Goal: Transaction & Acquisition: Book appointment/travel/reservation

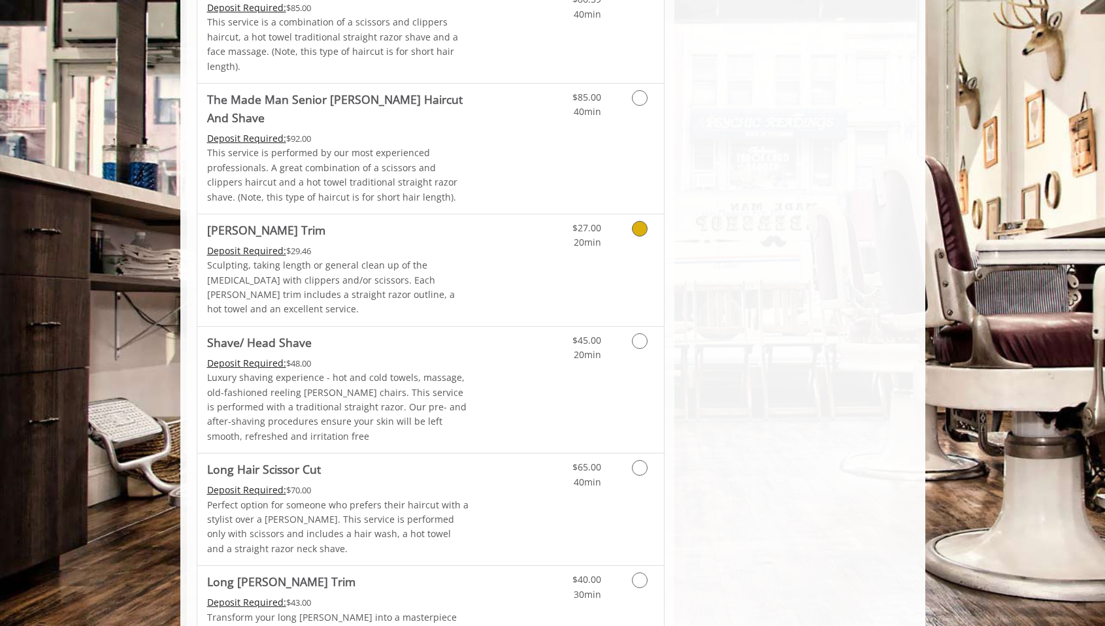
click at [532, 214] on link "Discounted Price" at bounding box center [508, 270] width 78 height 112
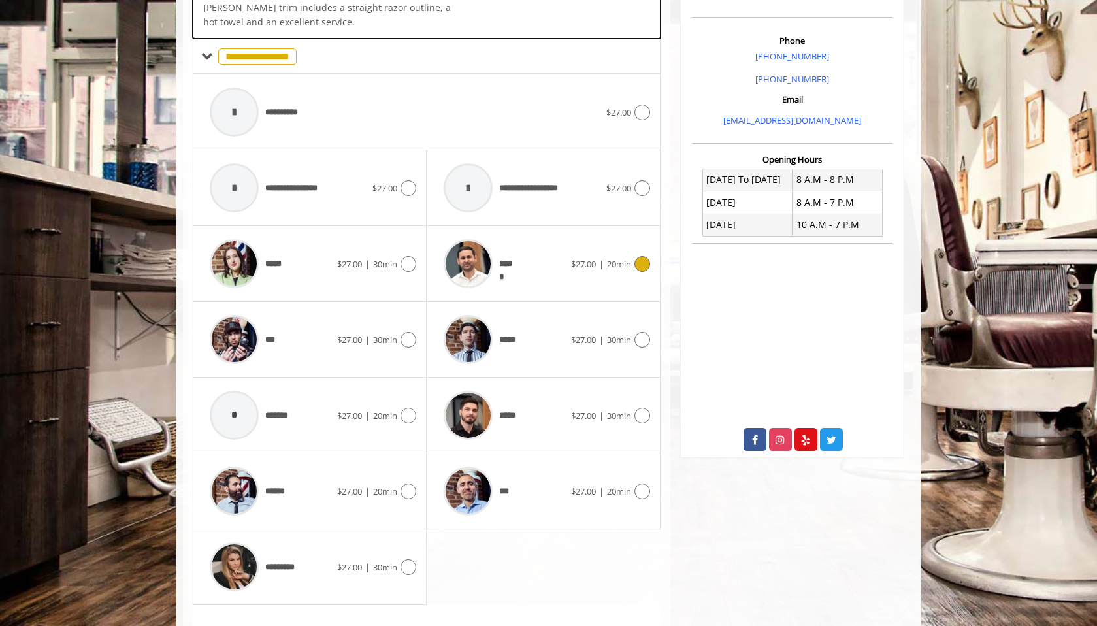
scroll to position [386, 0]
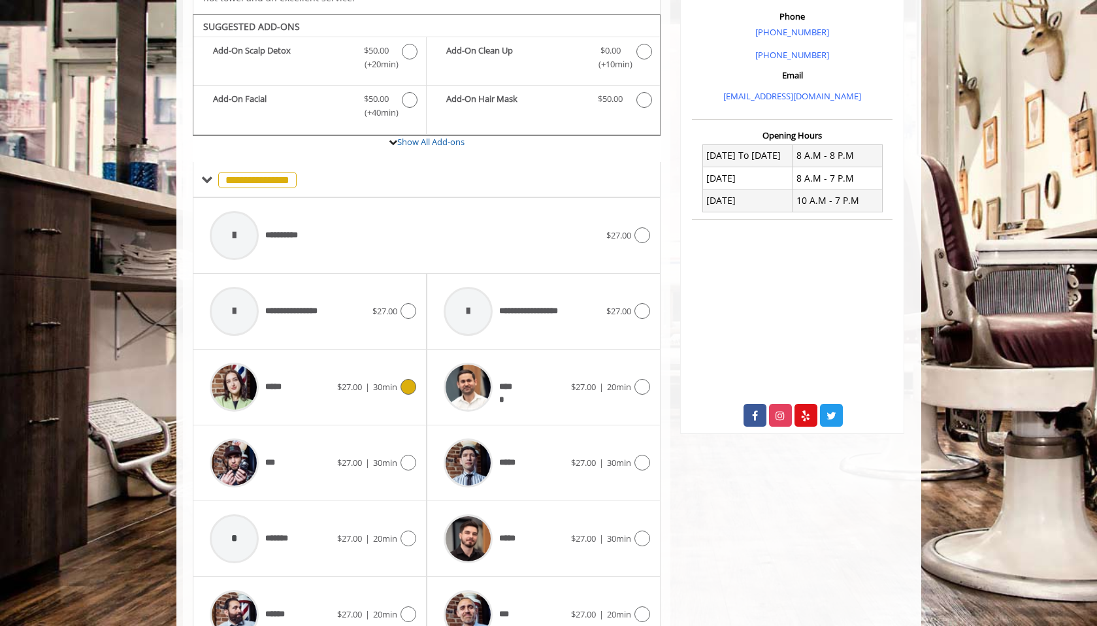
click at [303, 375] on div "*****" at bounding box center [270, 387] width 134 height 62
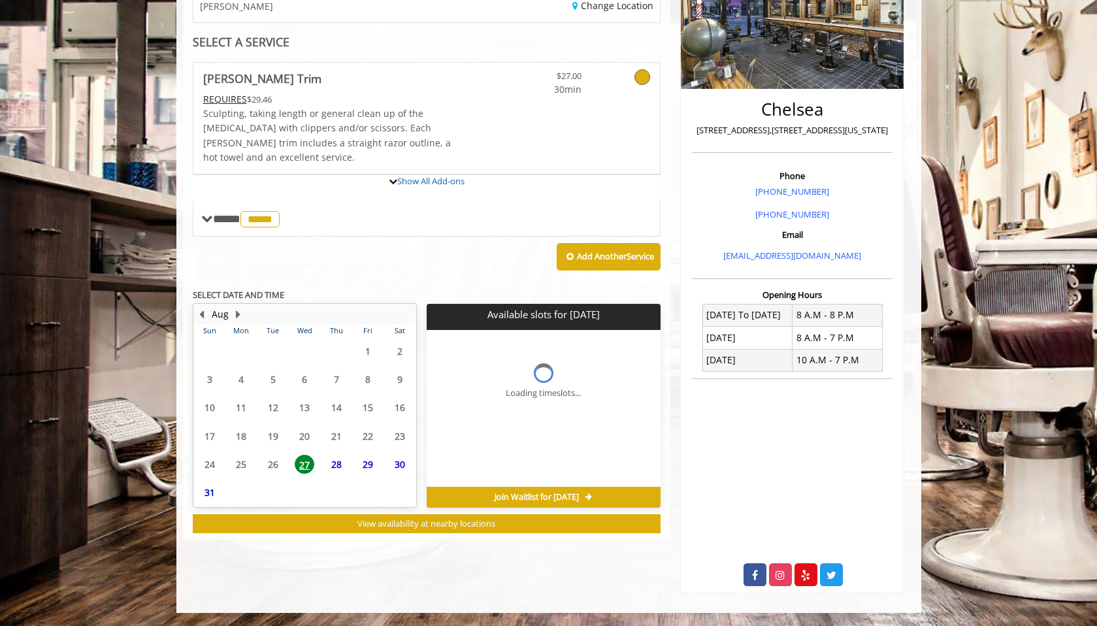
scroll to position [226, 0]
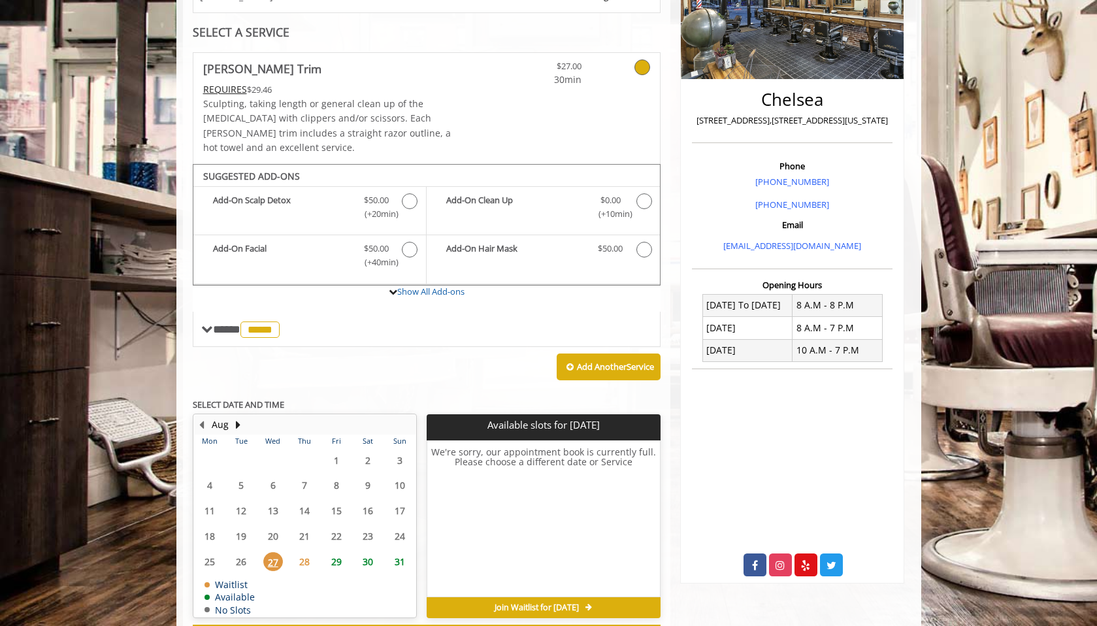
click at [277, 554] on table "Mon Tue Wed Thu Fri Sat Sun 28 29 30 31 1 2 3 4 5 6 7 8 9 10 11 12 13 14 15 16 …" at bounding box center [305, 526] width 222 height 182
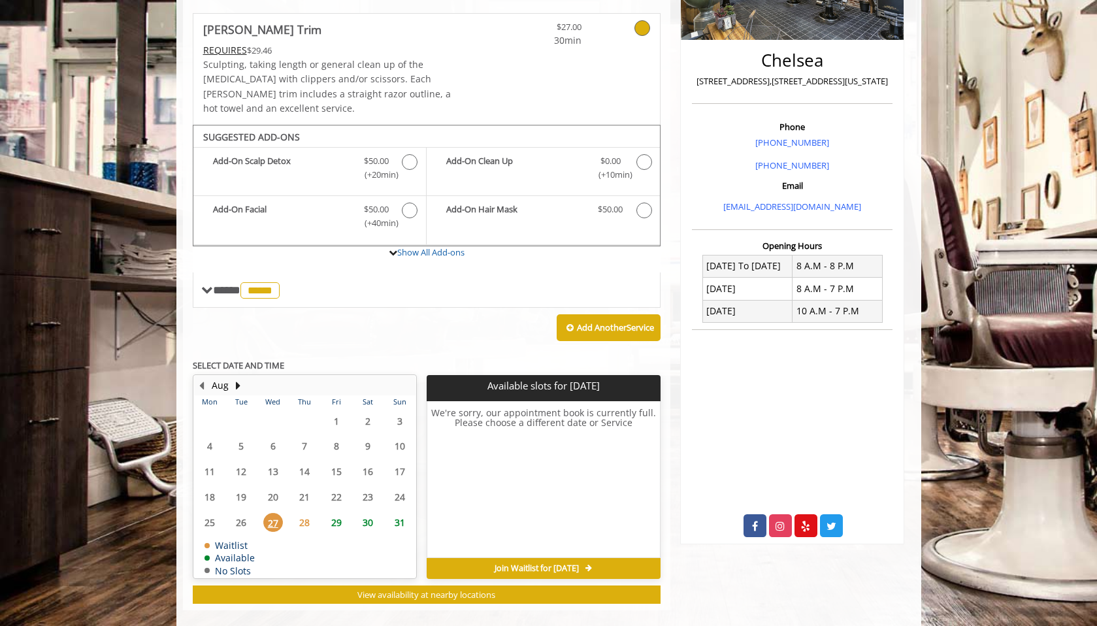
scroll to position [277, 0]
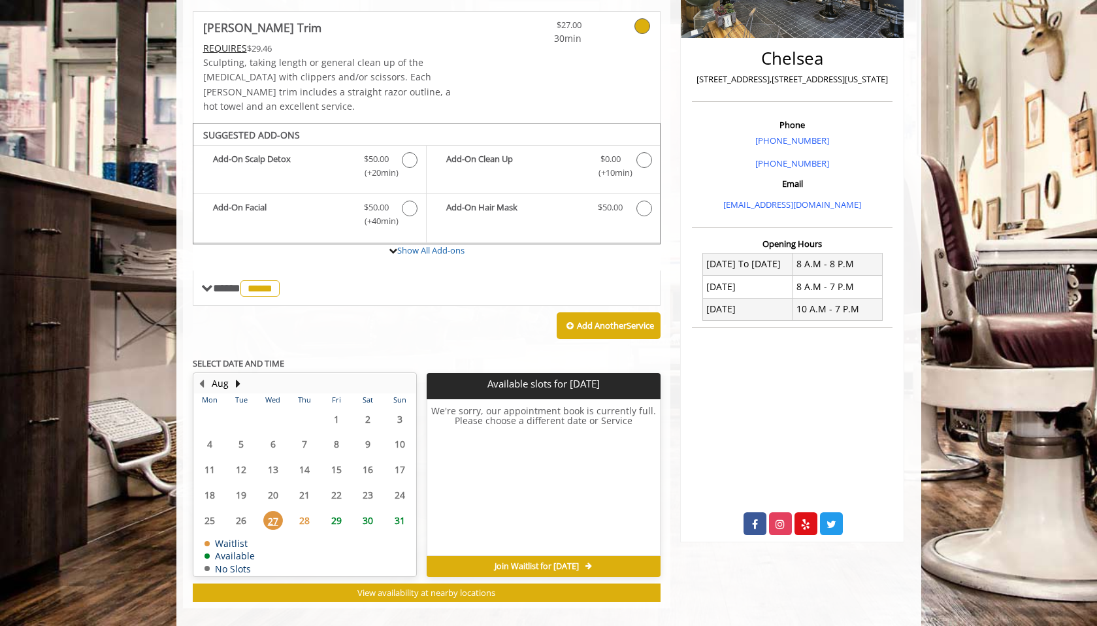
click at [308, 511] on span "28" at bounding box center [305, 520] width 20 height 19
click at [337, 511] on span "29" at bounding box center [337, 520] width 20 height 19
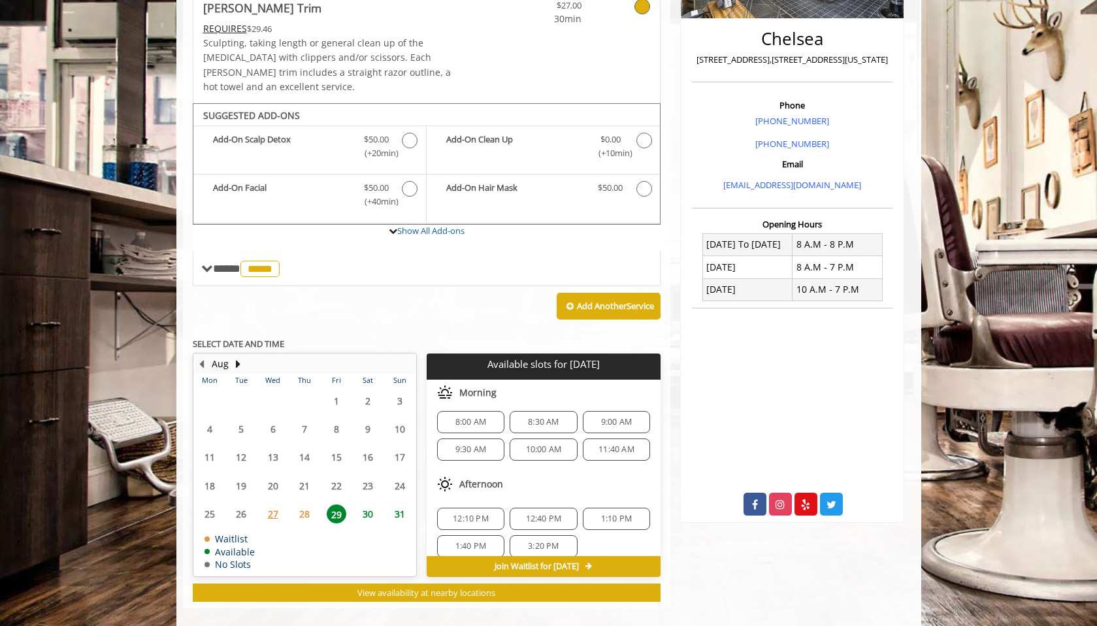
scroll to position [0, 0]
click at [555, 445] on div "10:00 AM" at bounding box center [543, 455] width 67 height 22
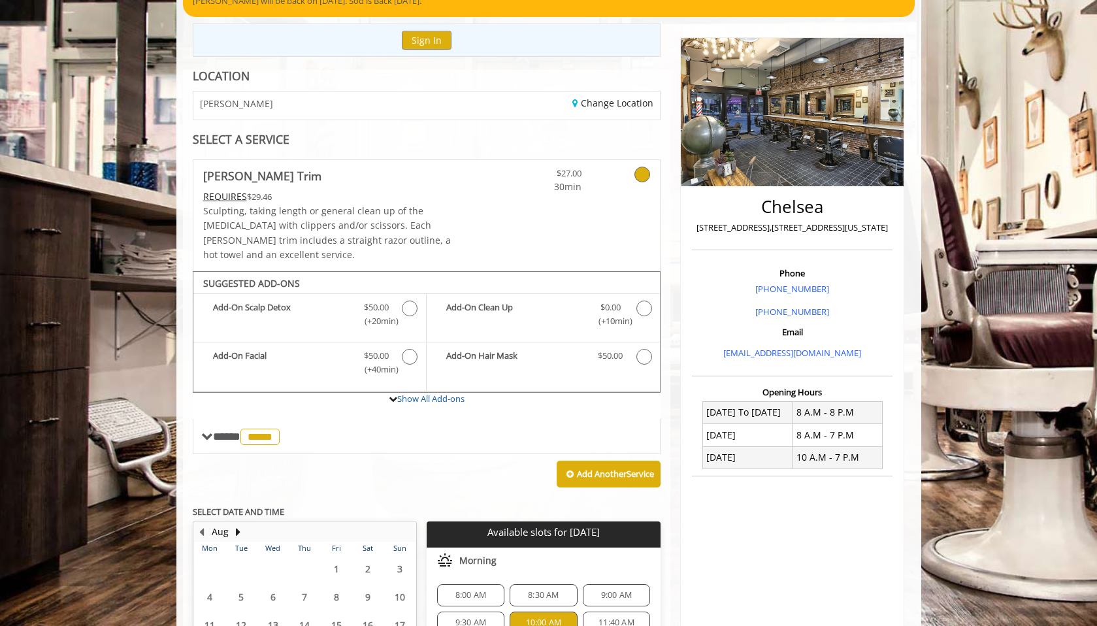
scroll to position [142, 0]
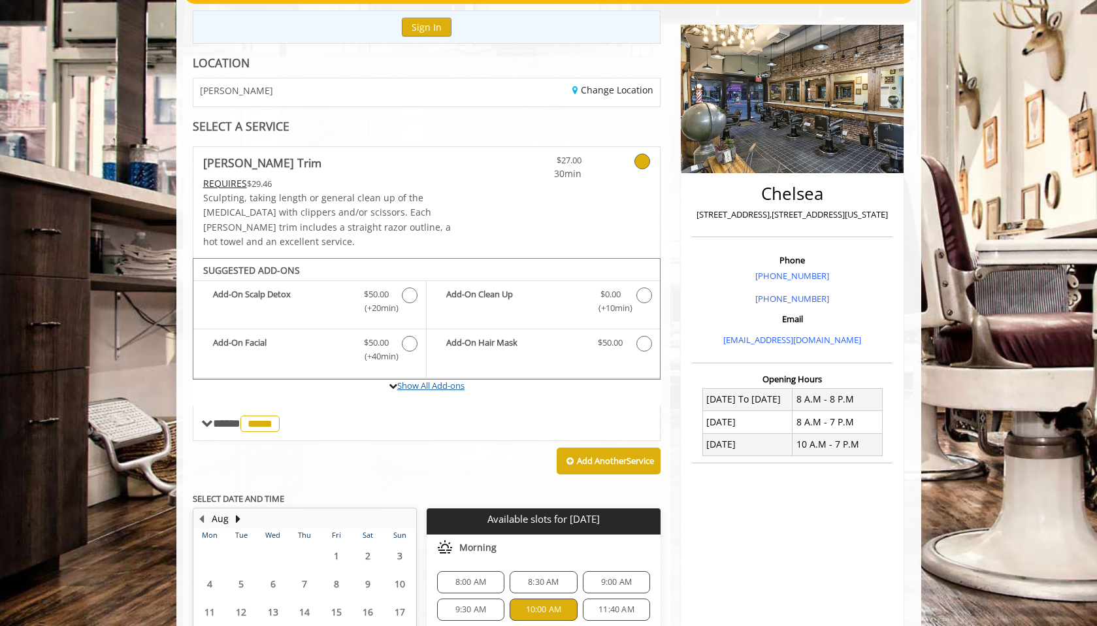
click at [412, 380] on link "Show All Add-ons" at bounding box center [430, 386] width 67 height 12
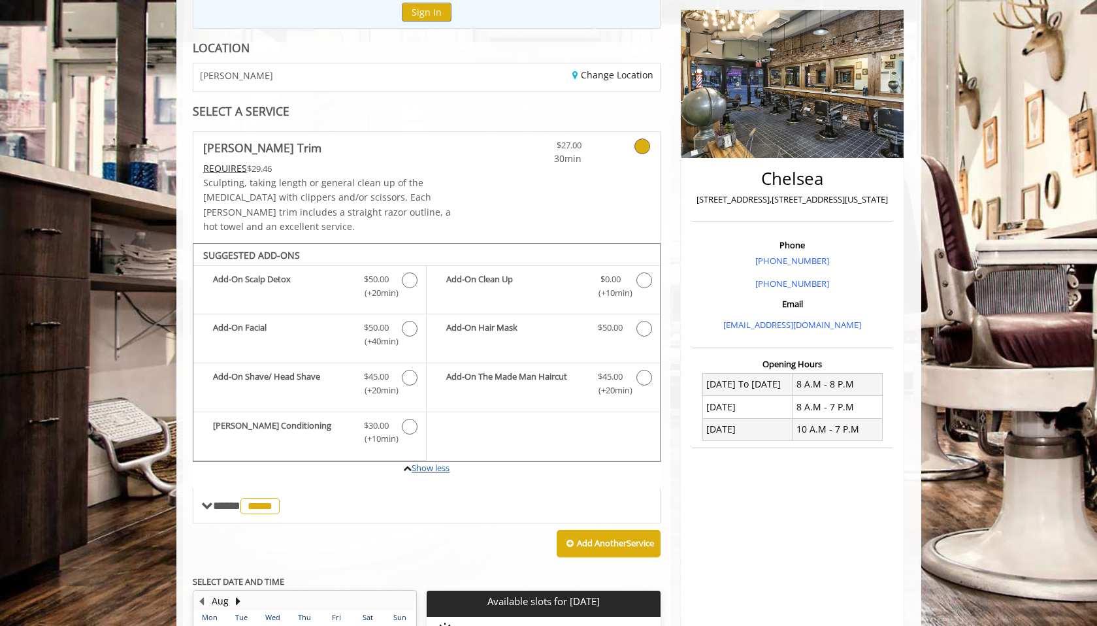
scroll to position [156, 0]
click at [518, 273] on b "Add-On Clean Up" at bounding box center [515, 286] width 139 height 27
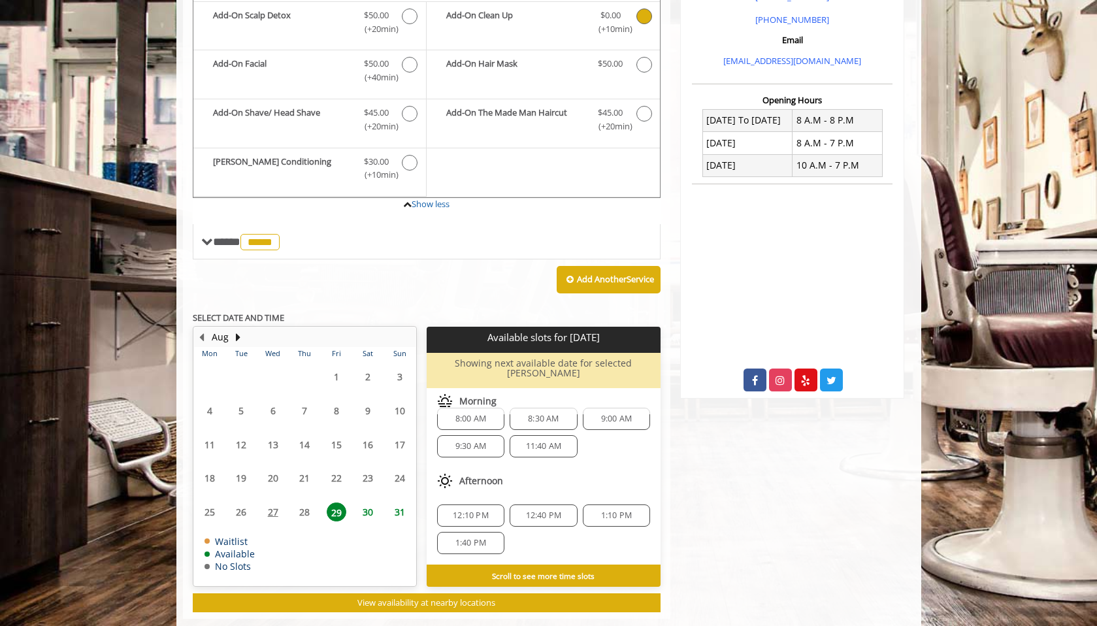
scroll to position [0, 0]
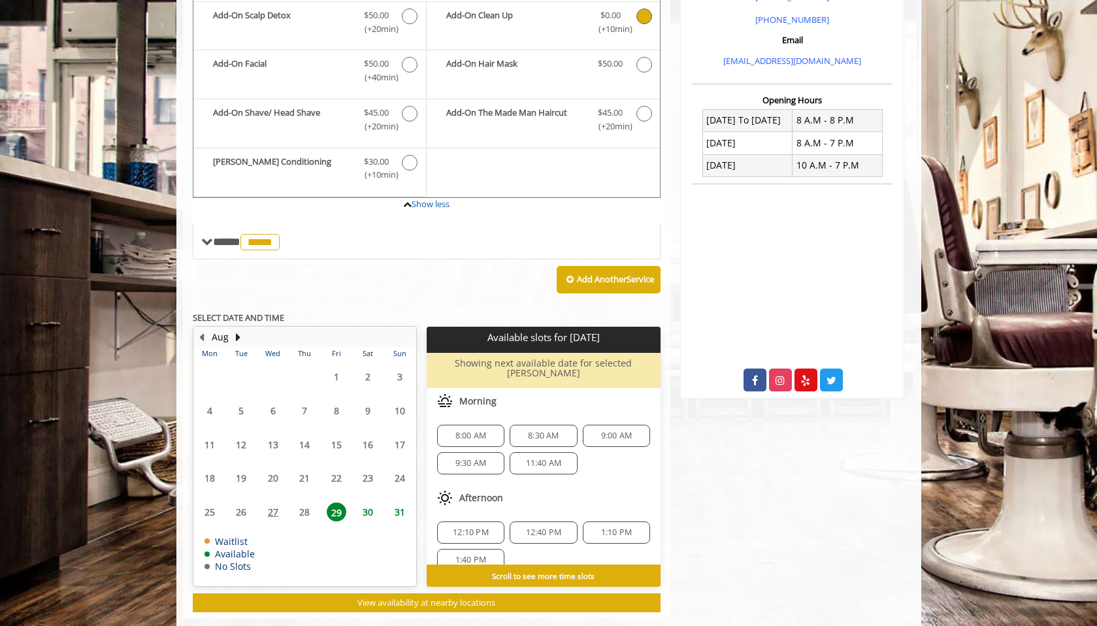
click at [469, 452] on div "9:30 AM" at bounding box center [470, 463] width 67 height 22
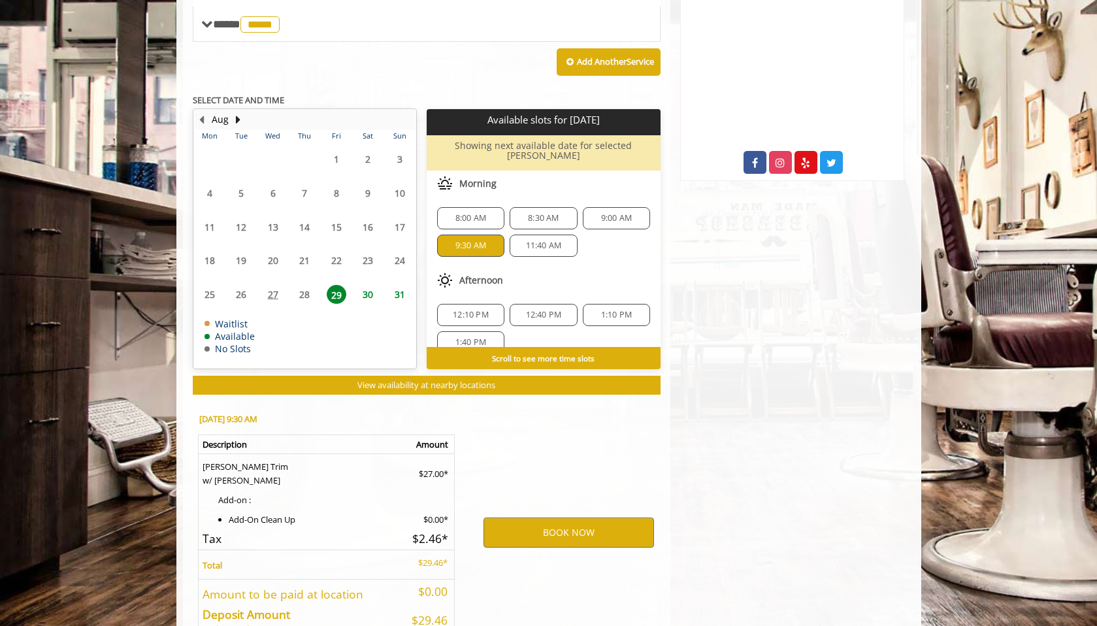
scroll to position [696, 0]
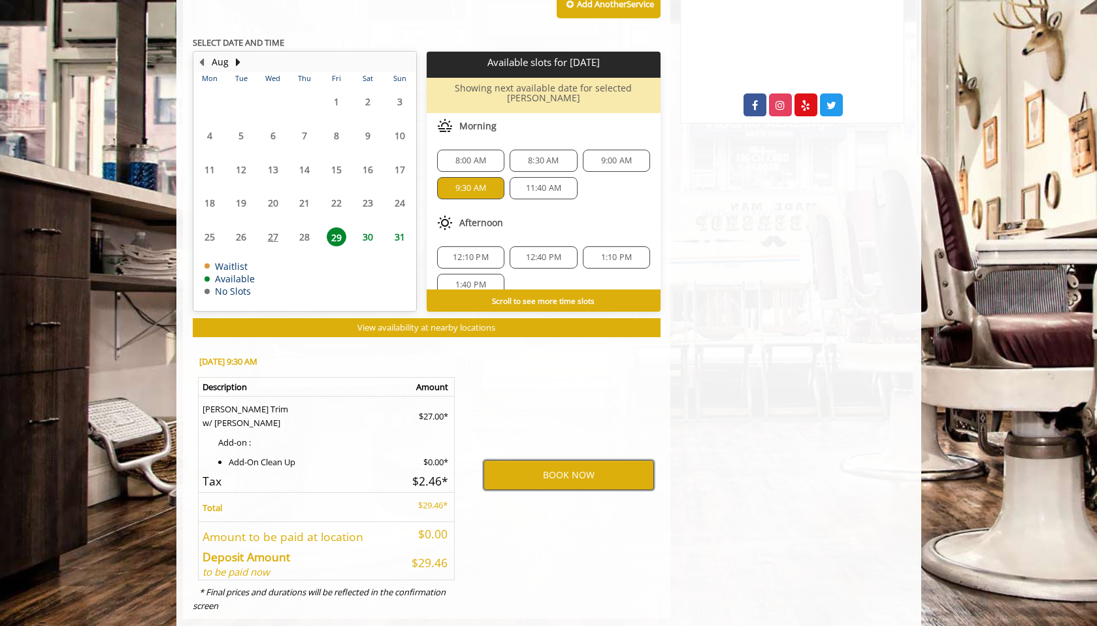
click at [566, 460] on button "BOOK NOW" at bounding box center [569, 475] width 171 height 30
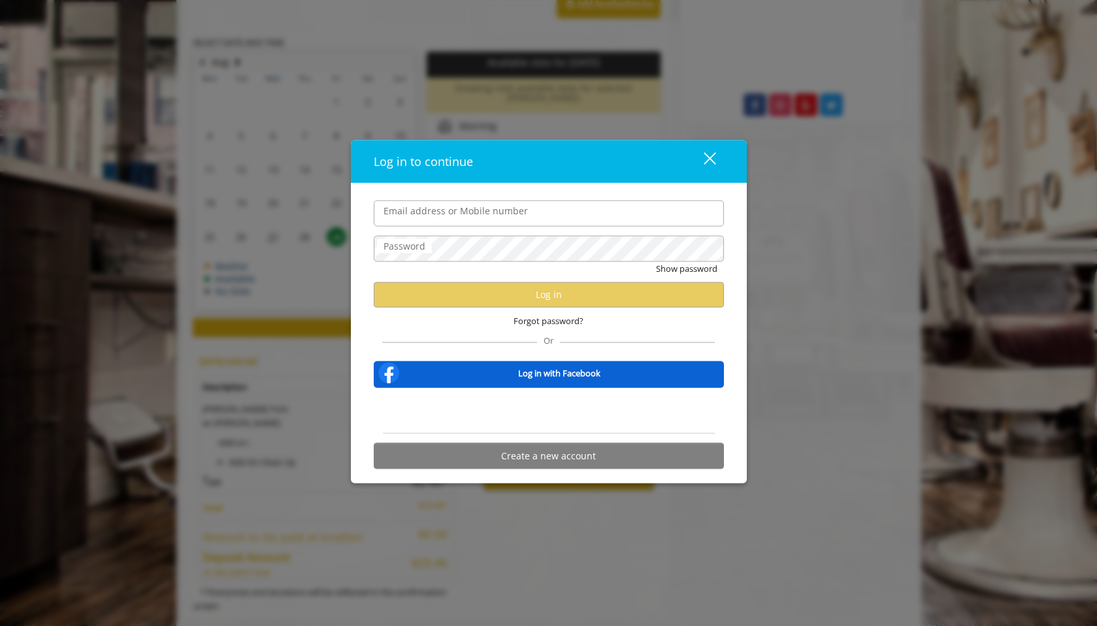
click at [713, 158] on div "close" at bounding box center [702, 162] width 26 height 20
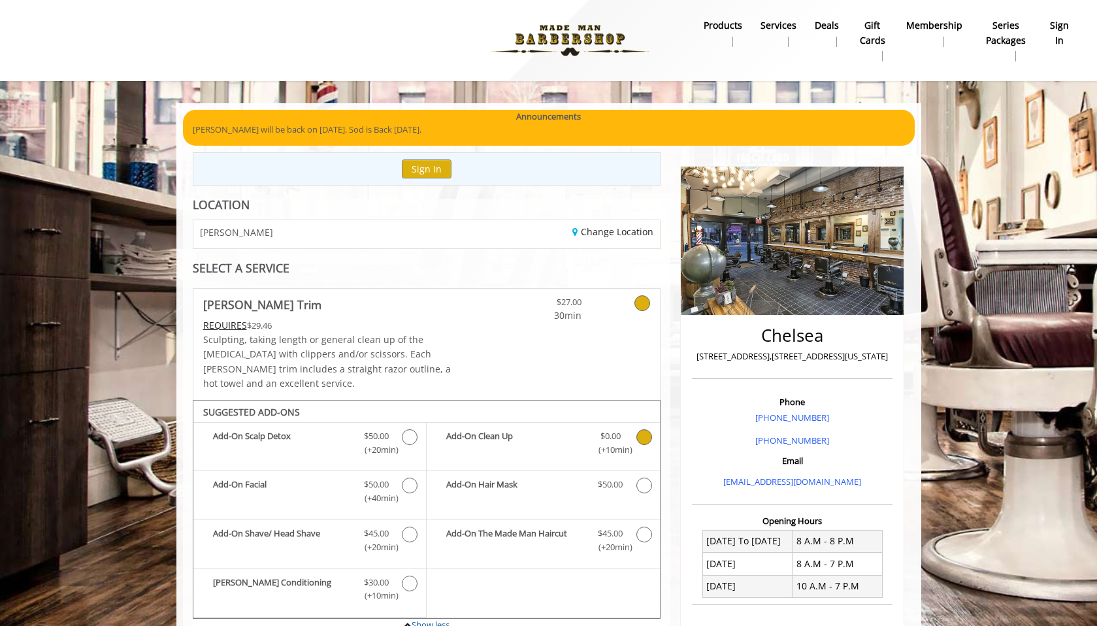
click at [569, 27] on img at bounding box center [570, 41] width 180 height 72
